Goal: Transaction & Acquisition: Purchase product/service

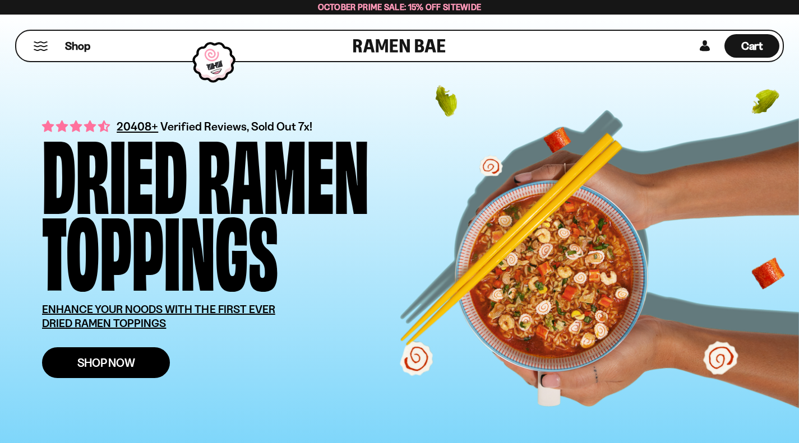
click at [101, 375] on link "Shop Now" at bounding box center [106, 363] width 128 height 31
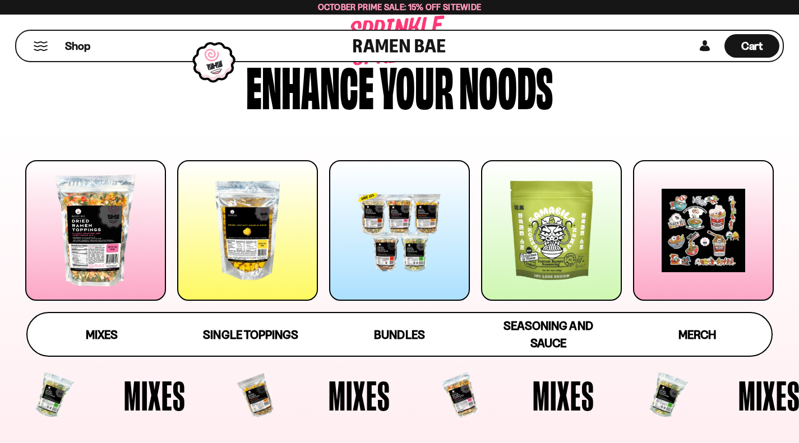
scroll to position [112, 0]
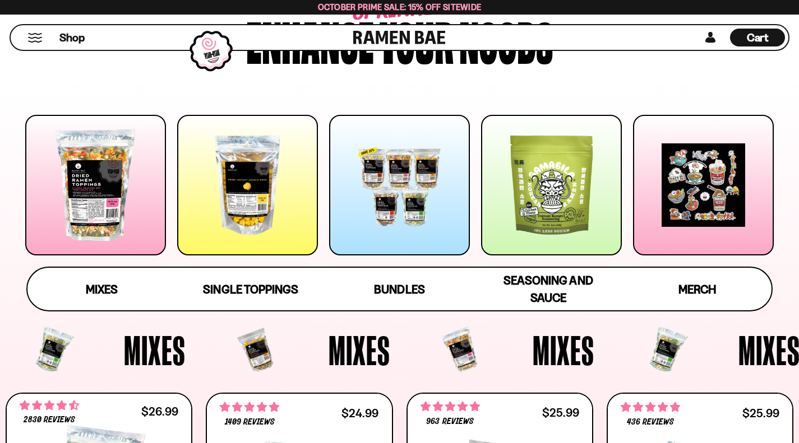
click at [286, 191] on div at bounding box center [247, 185] width 141 height 141
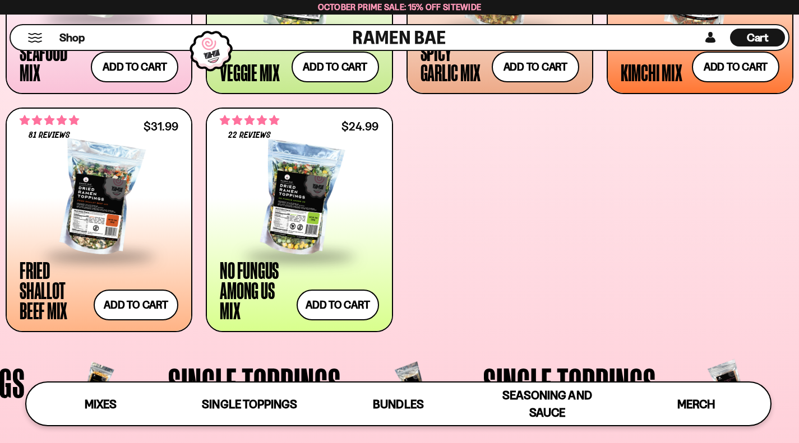
scroll to position [639, 0]
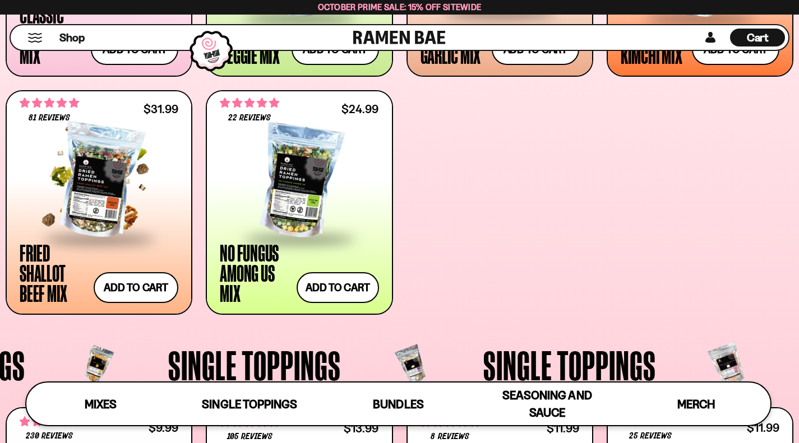
click at [126, 198] on div at bounding box center [99, 182] width 159 height 112
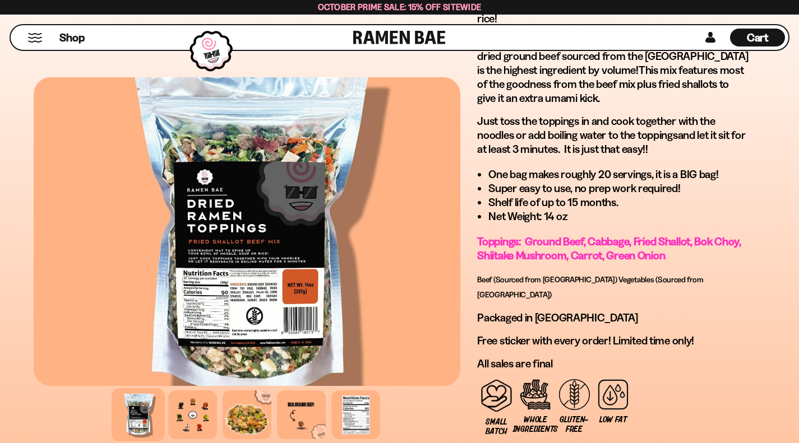
scroll to position [897, 0]
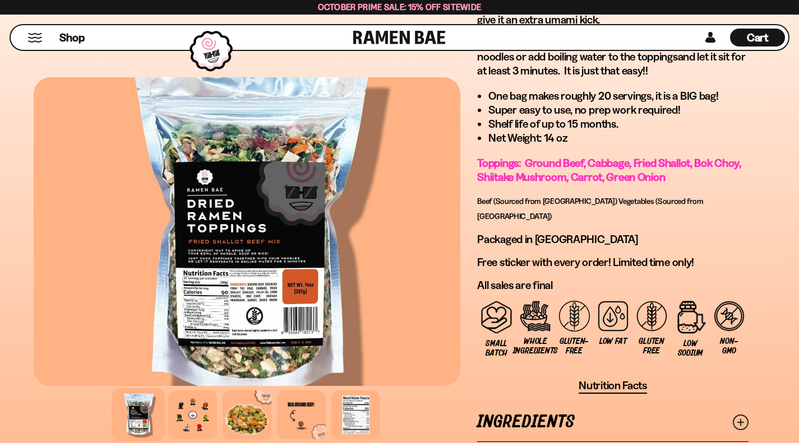
click at [477, 403] on link "Ingredients" at bounding box center [612, 422] width 271 height 39
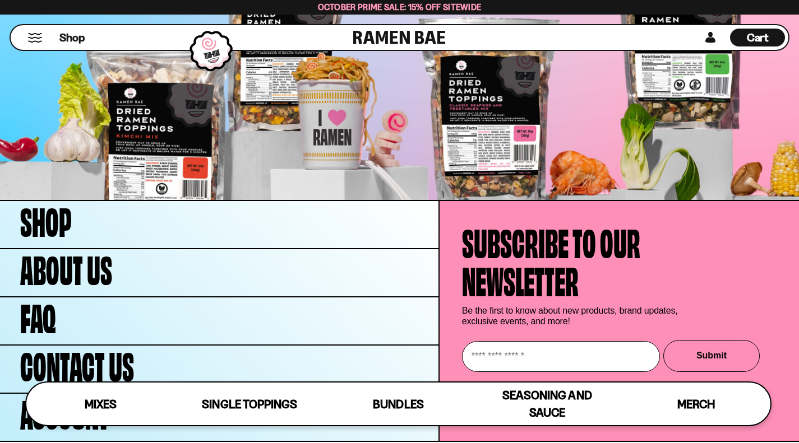
scroll to position [3551, 0]
